Goal: Task Accomplishment & Management: Complete application form

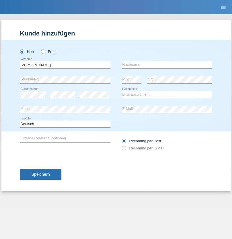
type input "Jonathan"
click at [167, 65] on input "text" at bounding box center [167, 64] width 90 height 7
type input "Bezzola"
select select "CH"
radio input "true"
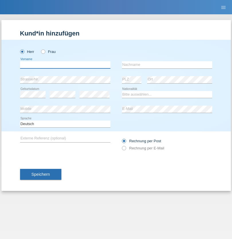
click at [65, 65] on input "text" at bounding box center [65, 64] width 90 height 7
type input "Laszlo Patrik"
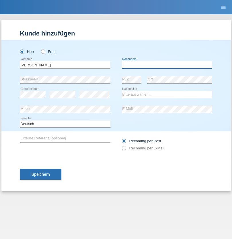
click at [167, 65] on input "text" at bounding box center [167, 64] width 90 height 7
type input "Serban"
select select "MG"
select select "C"
select select "22"
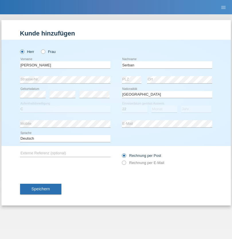
select select "06"
select select "2021"
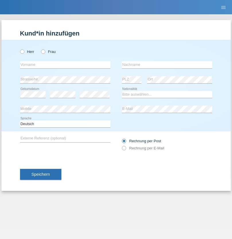
radio input "true"
click at [65, 65] on input "text" at bounding box center [65, 64] width 90 height 7
type input "Oliver"
click at [167, 65] on input "text" at bounding box center [167, 64] width 90 height 7
type input "Hager"
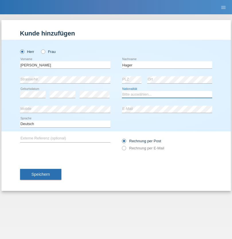
select select "CH"
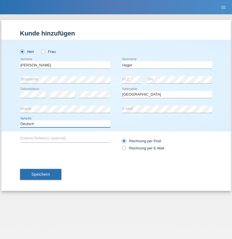
select select "en"
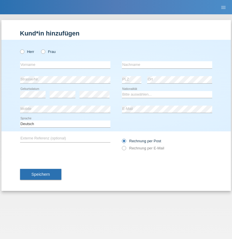
radio input "true"
click at [65, 65] on input "text" at bounding box center [65, 64] width 90 height 7
type input "Diana"
click at [167, 65] on input "text" at bounding box center [167, 64] width 90 height 7
type input "Baloh"
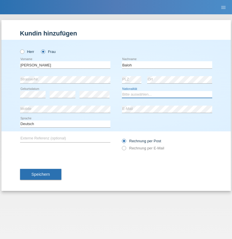
select select "UA"
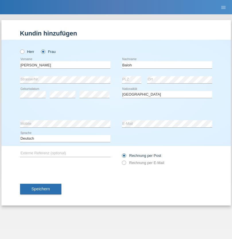
select select "C"
select select "09"
select select "05"
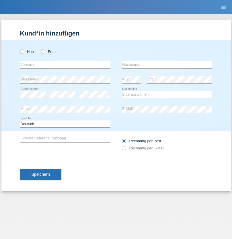
radio input "true"
click at [65, 65] on input "text" at bounding box center [65, 64] width 90 height 7
type input "[PERSON_NAME]"
click at [167, 65] on input "text" at bounding box center [167, 64] width 90 height 7
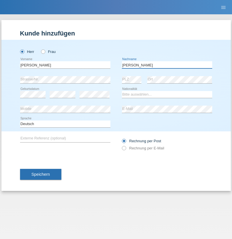
type input "[PERSON_NAME]"
select select "ES"
select select "C"
select select "21"
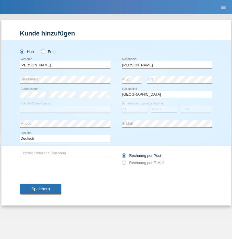
select select "10"
select select "2020"
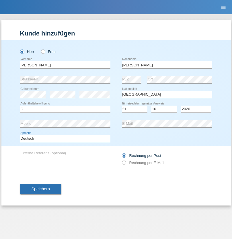
select select "en"
